Goal: Information Seeking & Learning: Check status

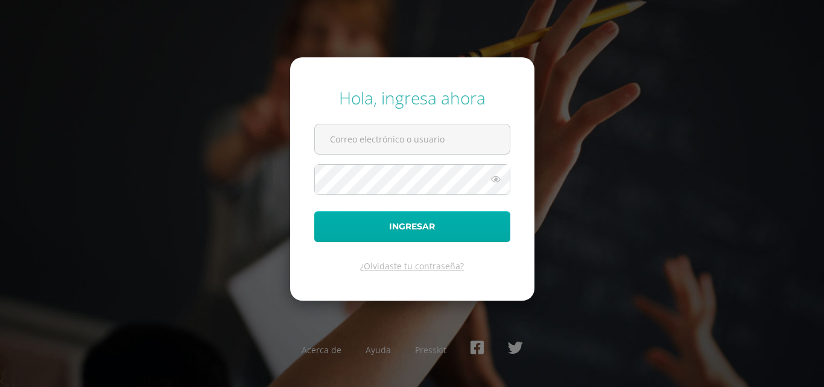
type input "[EMAIL_ADDRESS][DOMAIN_NAME]"
click at [435, 237] on button "Ingresar" at bounding box center [412, 226] width 196 height 31
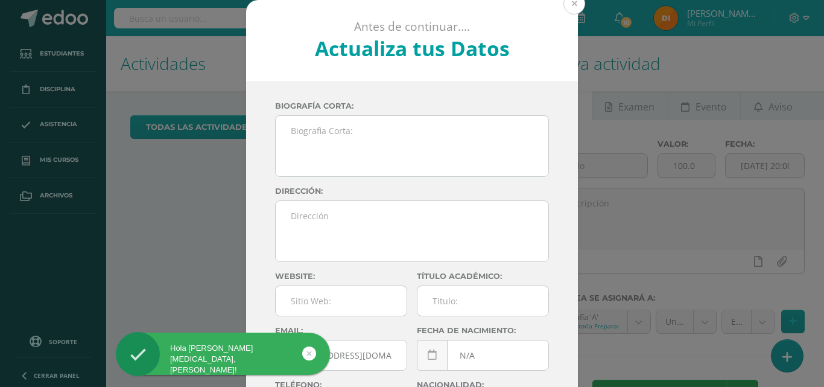
click at [571, 10] on button at bounding box center [574, 4] width 22 height 22
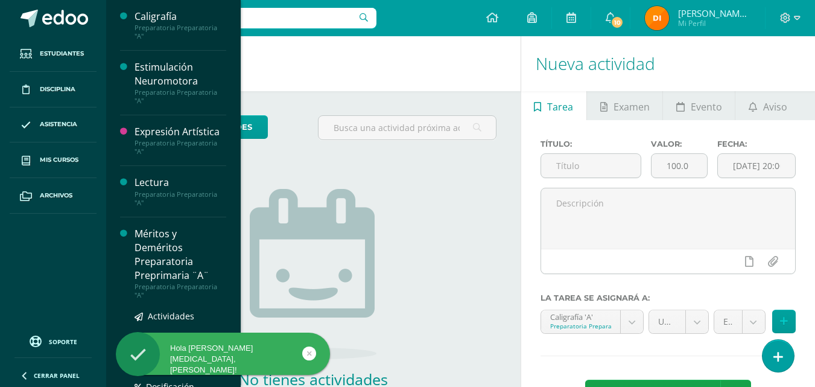
scroll to position [121, 0]
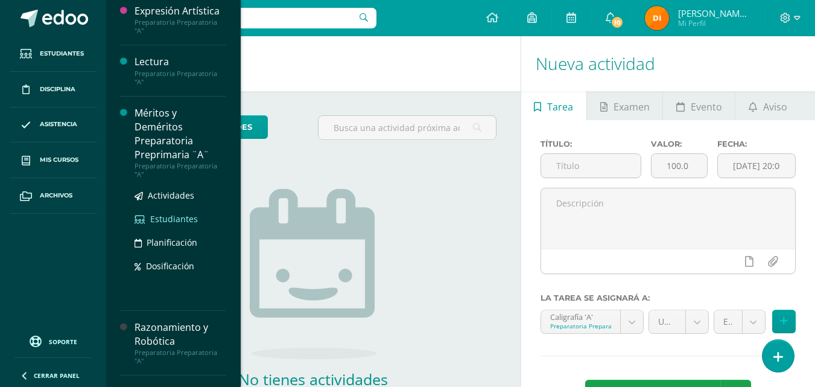
click at [178, 214] on span "Estudiantes" at bounding box center [174, 218] width 48 height 11
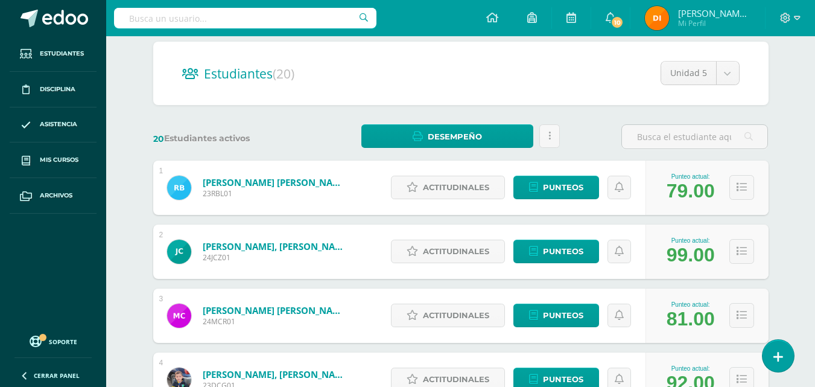
scroll to position [121, 0]
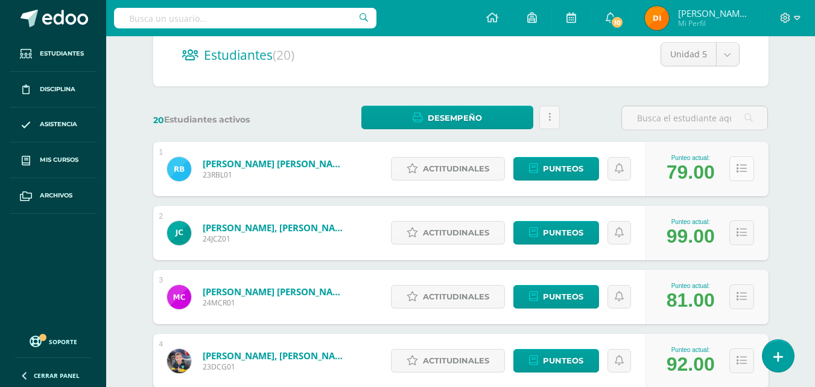
click at [735, 175] on button at bounding box center [741, 168] width 25 height 25
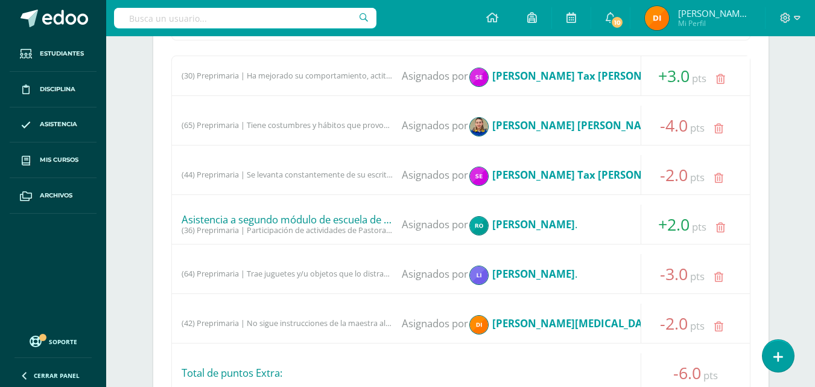
scroll to position [362, 0]
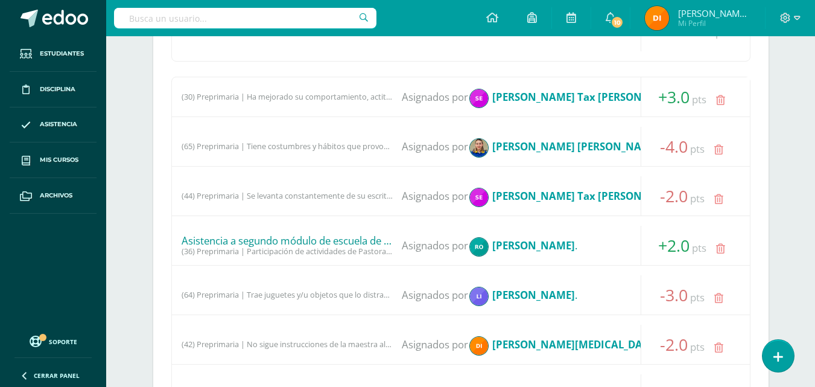
drag, startPoint x: 369, startPoint y: 360, endPoint x: 370, endPoint y: 372, distance: 12.2
click at [370, 370] on div "(30) Preprimaria | Ha mejorado su comportamiento, actitudes y rendimiento escol…" at bounding box center [460, 278] width 579 height 403
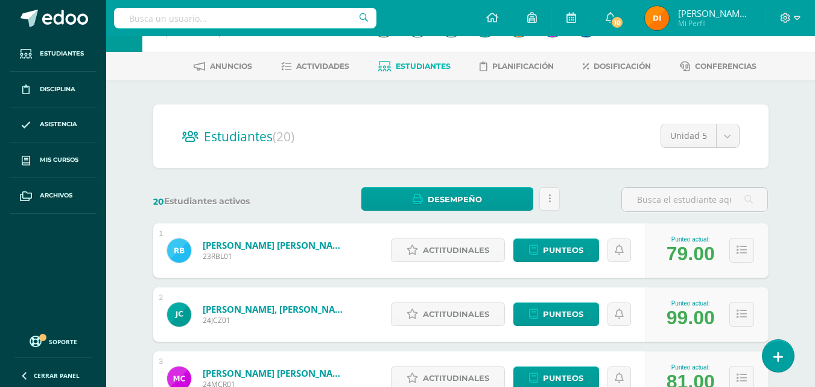
scroll to position [60, 0]
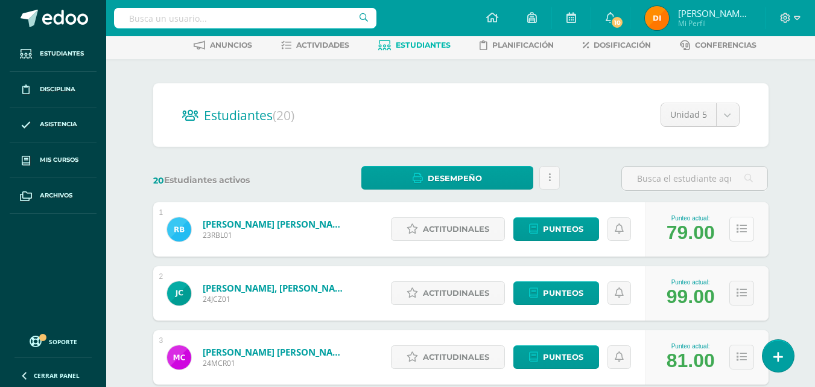
click at [746, 238] on button at bounding box center [741, 229] width 25 height 25
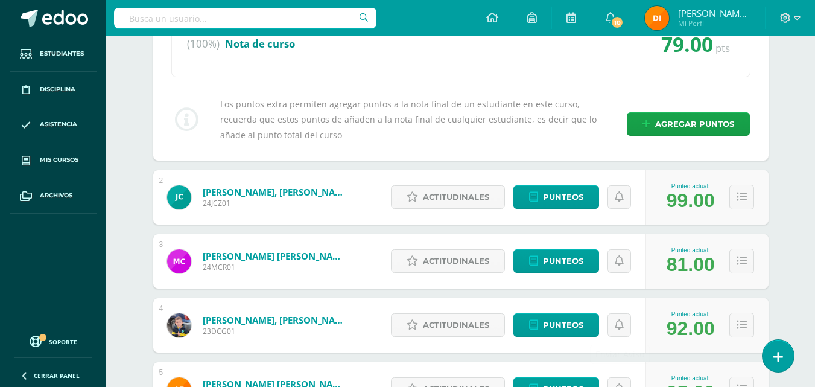
scroll to position [784, 0]
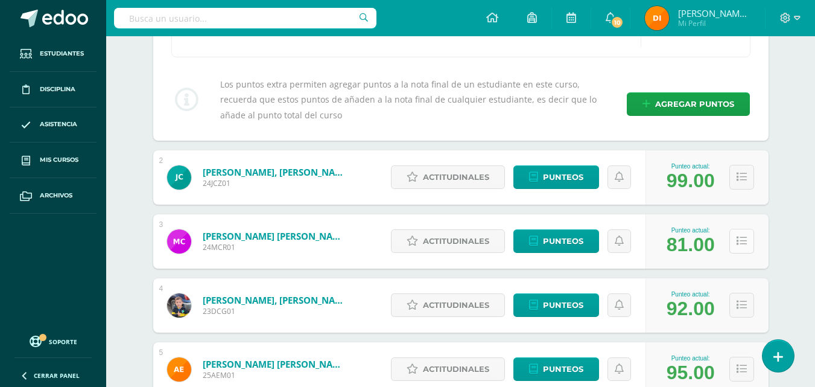
click at [749, 244] on button at bounding box center [741, 241] width 25 height 25
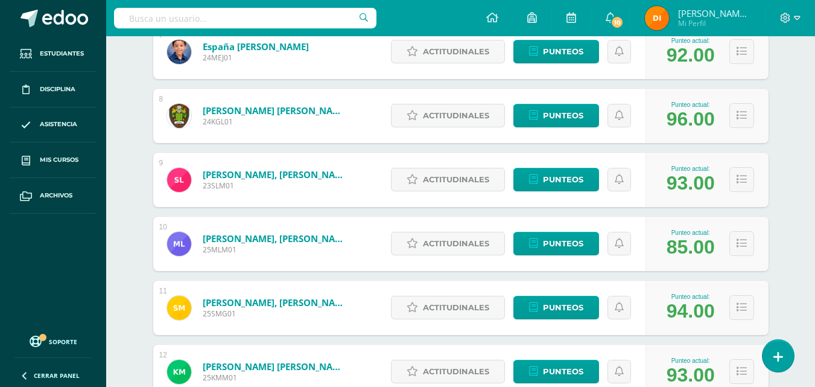
scroll to position [1749, 0]
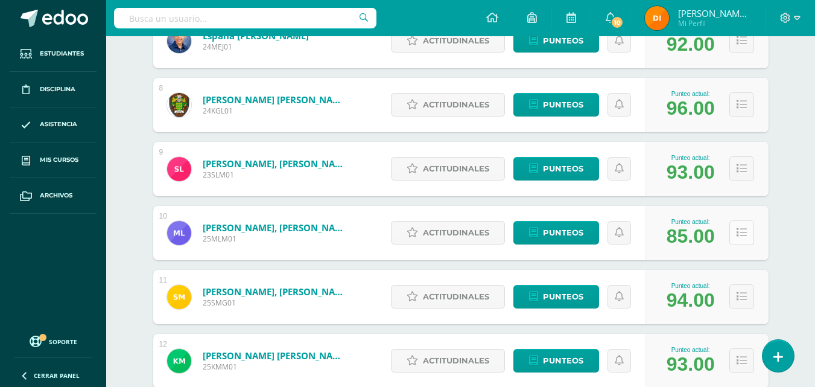
click at [741, 232] on icon at bounding box center [742, 232] width 10 height 10
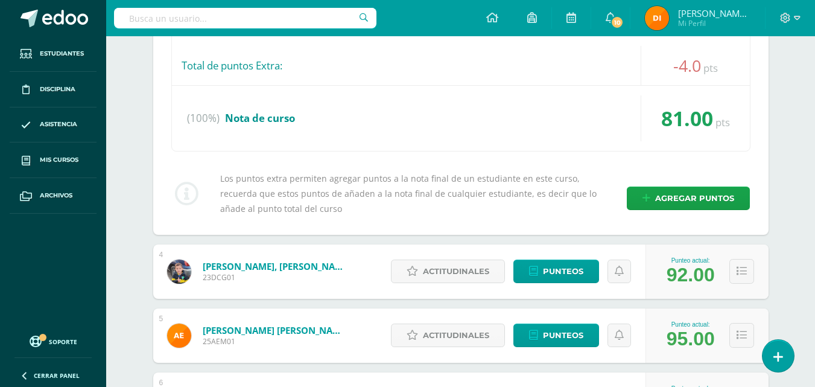
scroll to position [1387, 0]
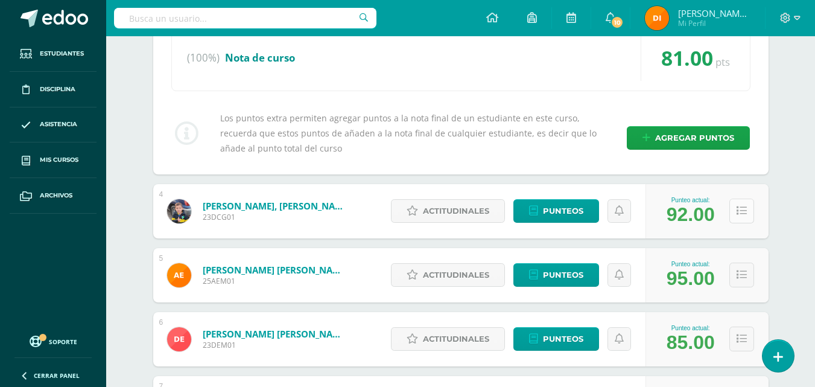
click at [738, 204] on button at bounding box center [741, 210] width 25 height 25
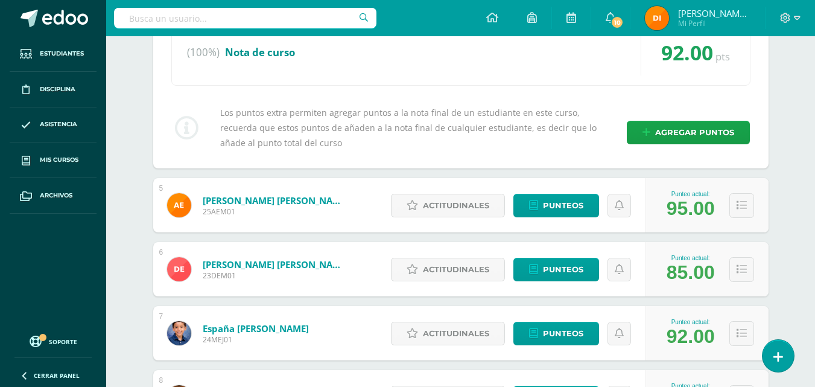
scroll to position [1991, 0]
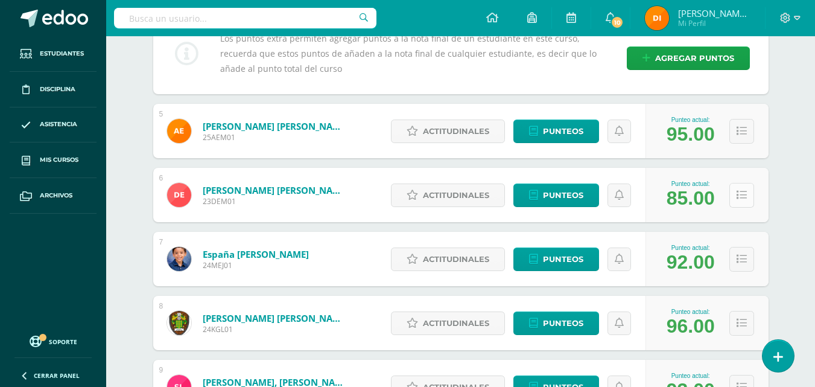
click at [744, 194] on icon at bounding box center [742, 195] width 10 height 10
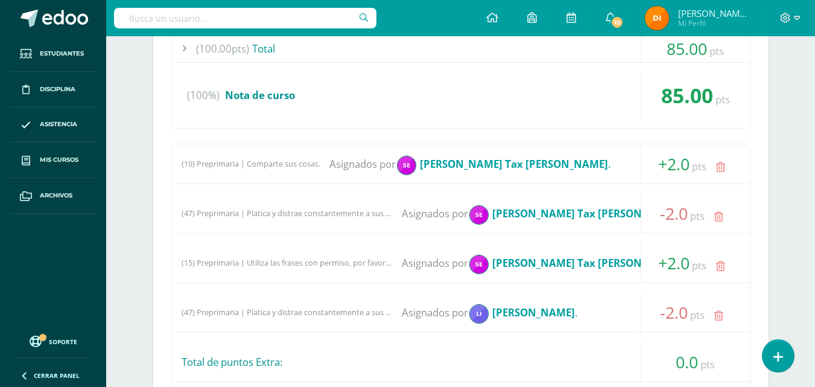
scroll to position [3016, 0]
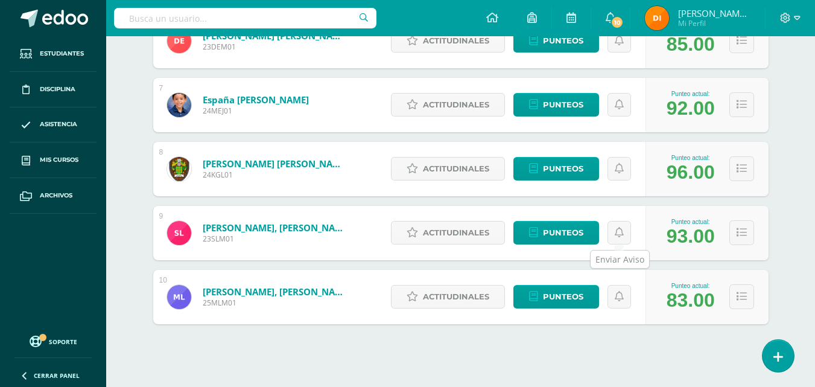
scroll to position [582, 0]
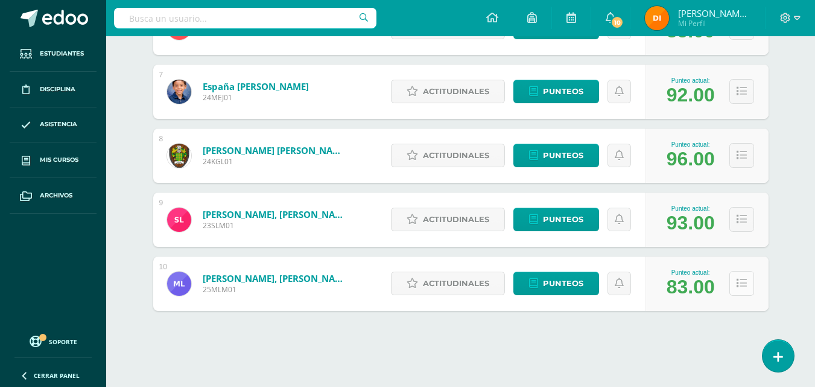
click at [738, 288] on icon at bounding box center [742, 283] width 10 height 10
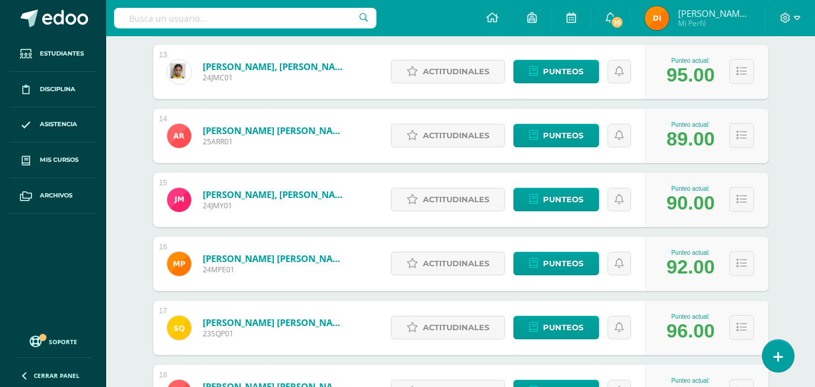
scroll to position [1543, 0]
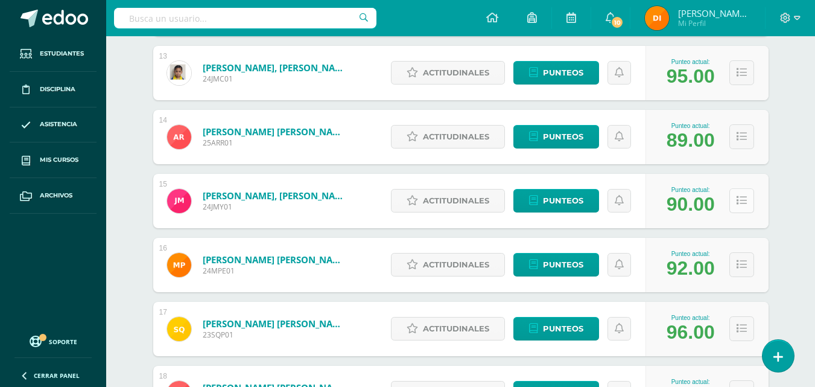
click at [744, 206] on icon at bounding box center [742, 200] width 10 height 10
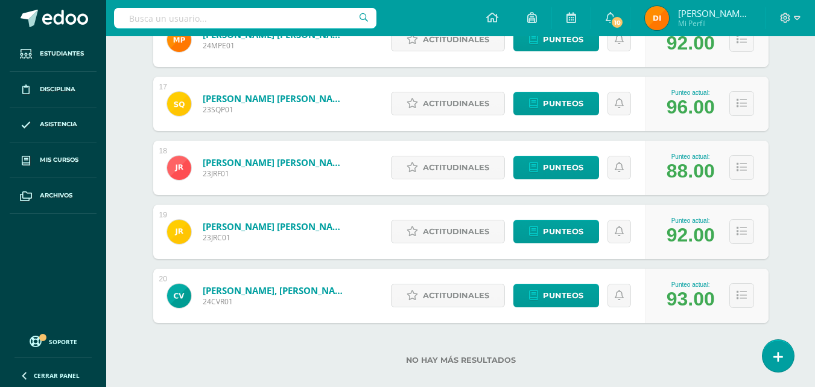
scroll to position [2194, 0]
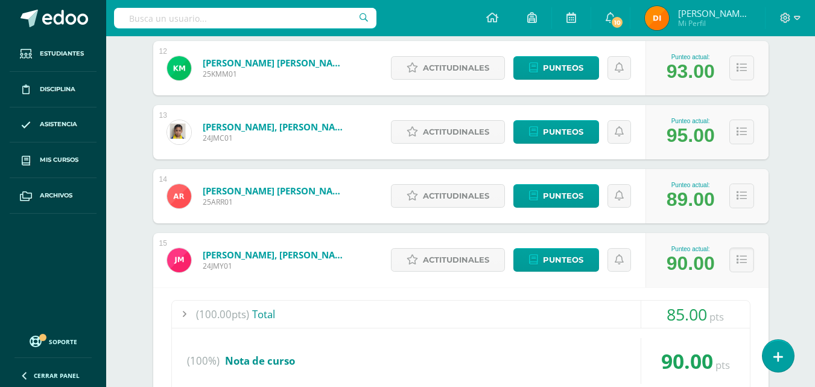
scroll to position [1289, 0]
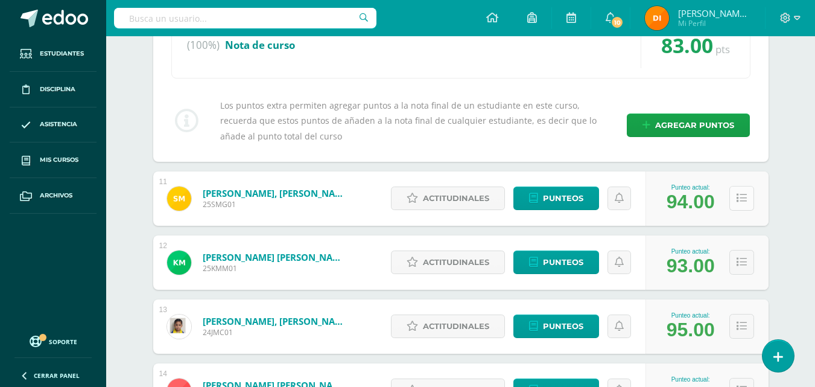
click at [737, 193] on icon at bounding box center [742, 198] width 10 height 10
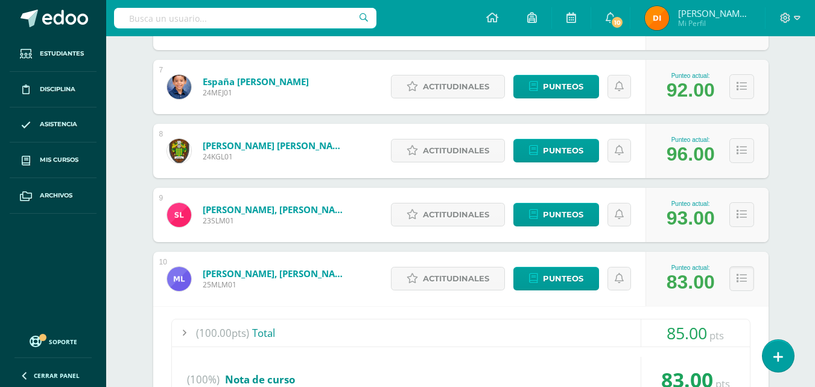
scroll to position [565, 0]
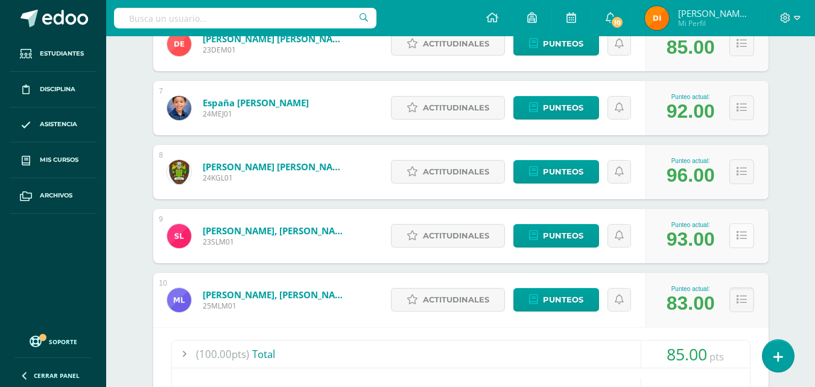
click at [737, 234] on icon at bounding box center [742, 235] width 10 height 10
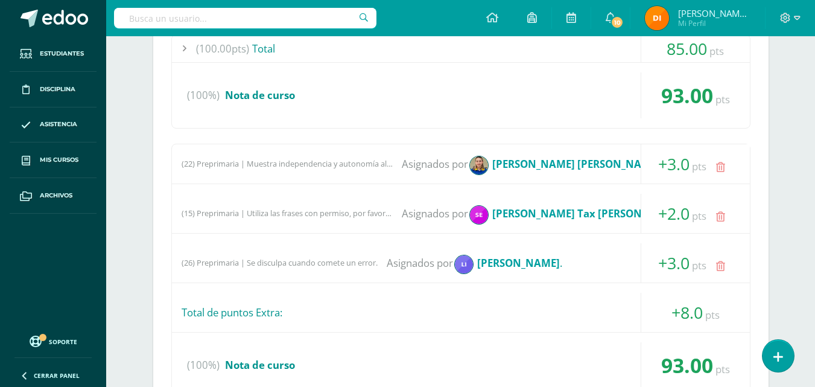
scroll to position [867, 0]
